Goal: Task Accomplishment & Management: Use online tool/utility

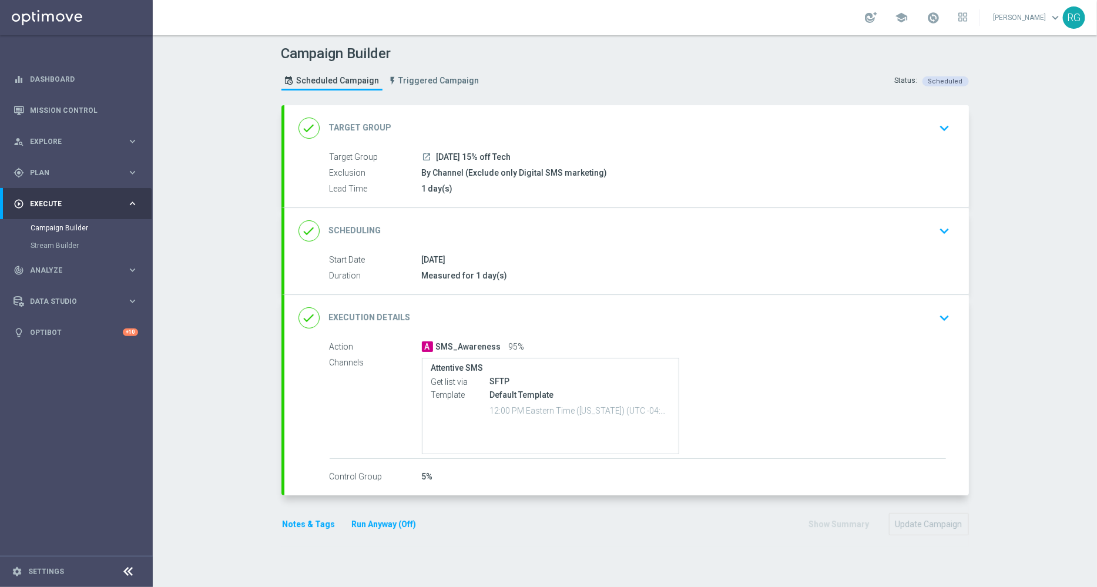
click at [942, 231] on icon "keyboard_arrow_down" at bounding box center [945, 231] width 18 height 18
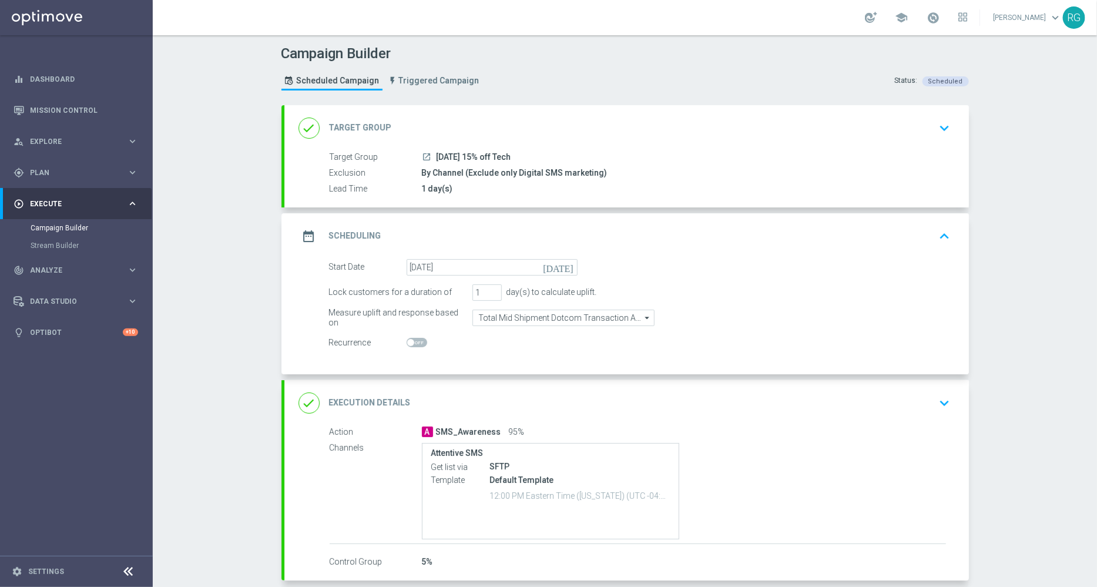
click at [561, 267] on icon "[DATE]" at bounding box center [560, 265] width 35 height 13
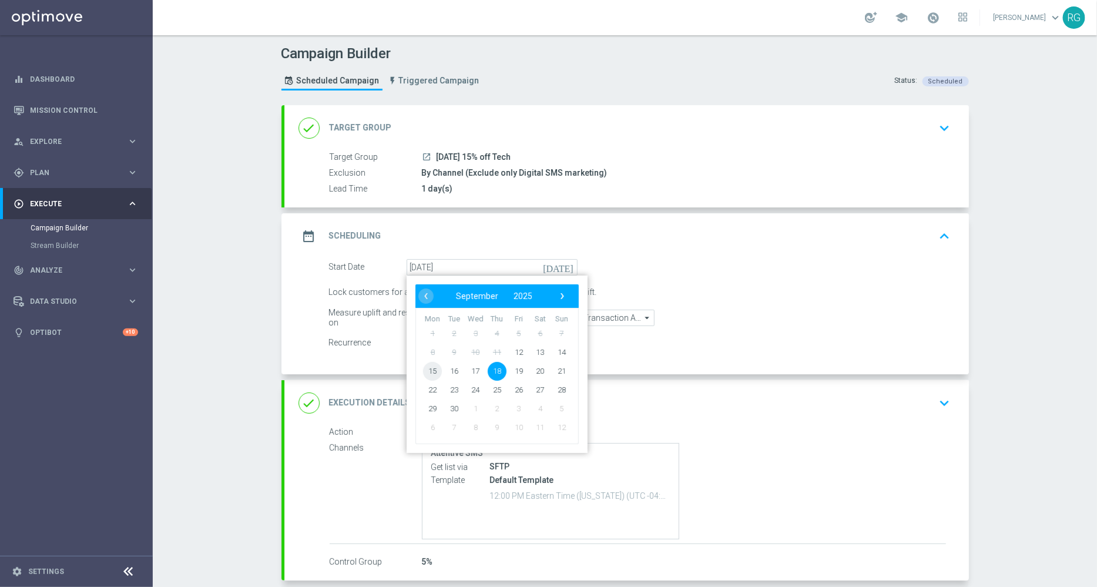
click at [425, 369] on span "15" at bounding box center [432, 370] width 19 height 19
type input "[DATE]"
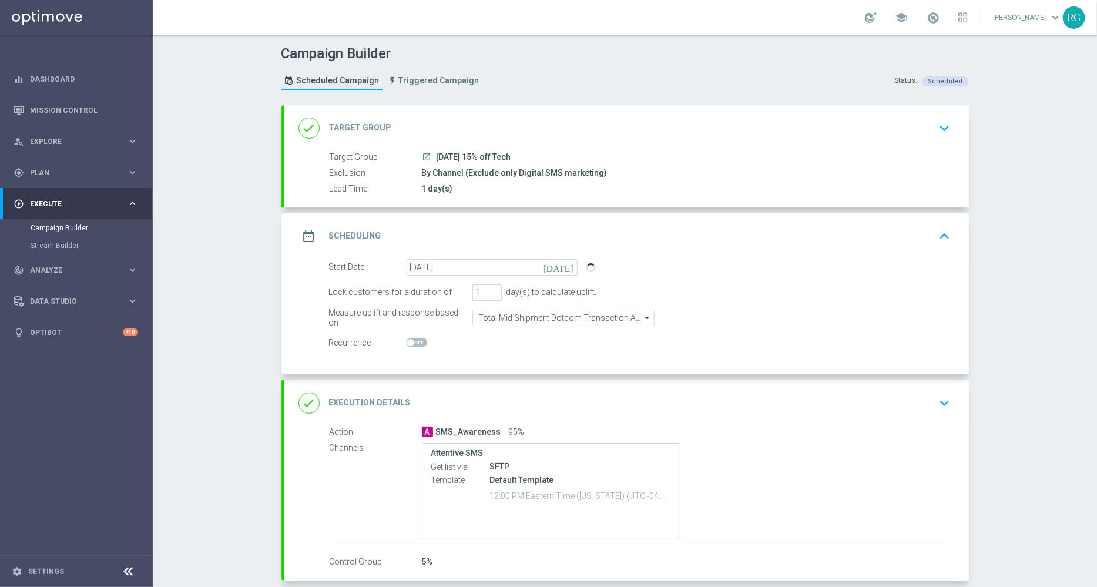
click at [936, 125] on icon "keyboard_arrow_down" at bounding box center [945, 128] width 18 height 18
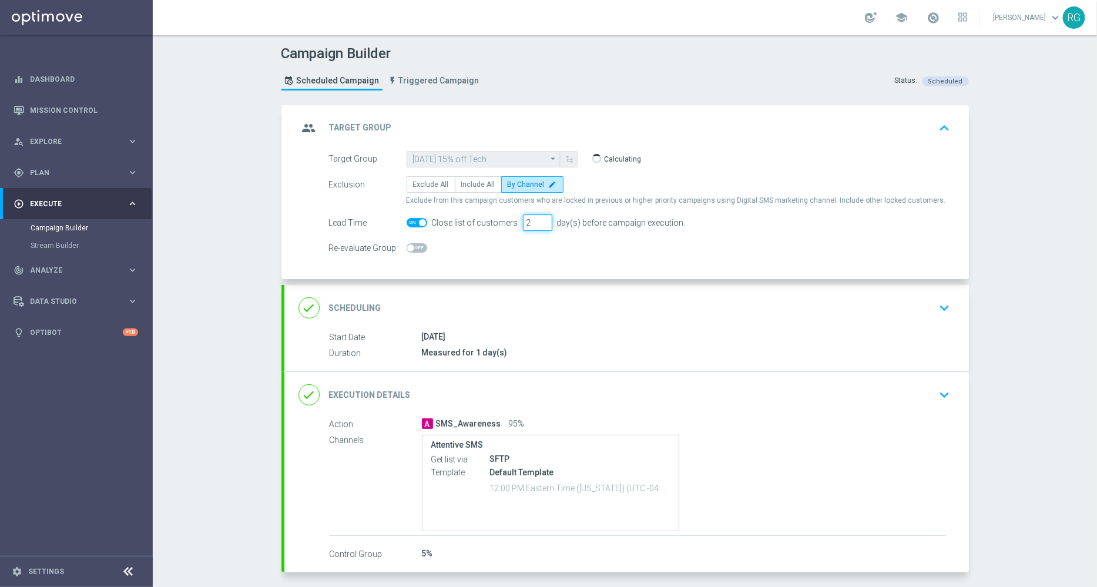
click at [536, 218] on input "2" at bounding box center [537, 222] width 29 height 16
type input "3"
click at [536, 218] on input "3" at bounding box center [537, 222] width 29 height 16
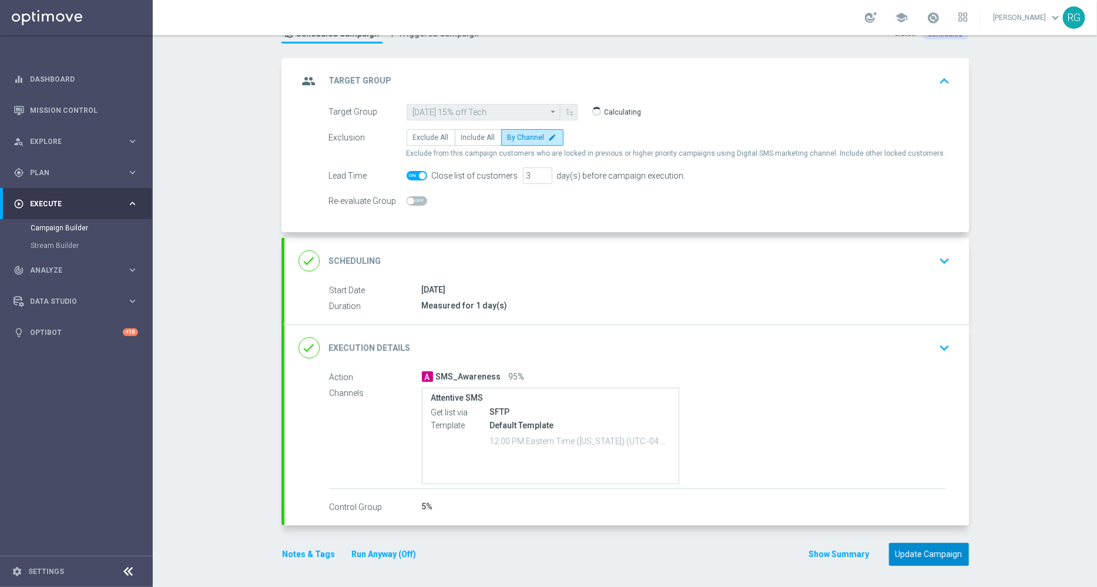
click at [940, 550] on button "Update Campaign" at bounding box center [929, 554] width 80 height 23
